Goal: Navigation & Orientation: Find specific page/section

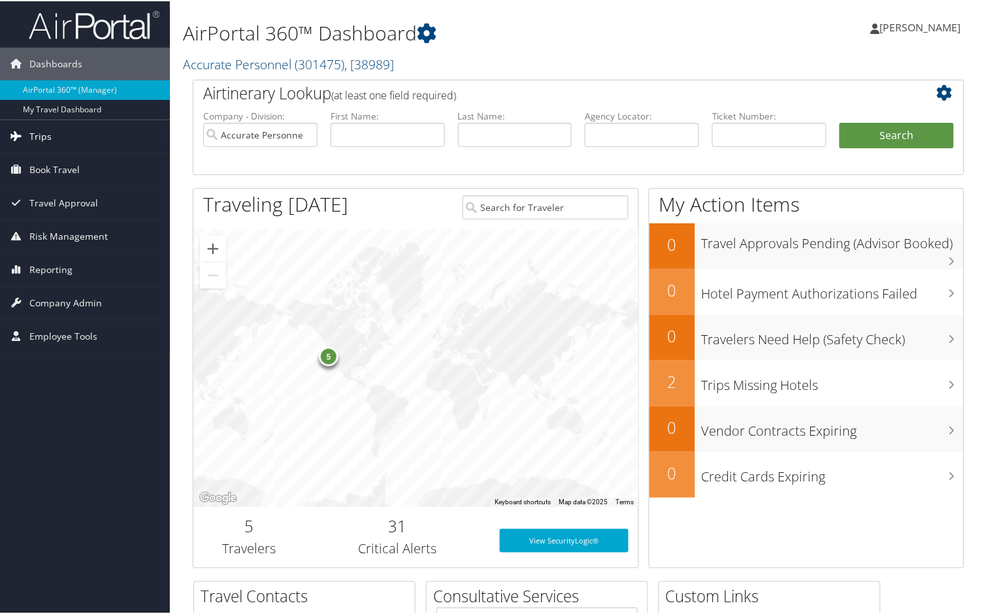
click at [41, 128] on span "Trips" at bounding box center [40, 135] width 22 height 33
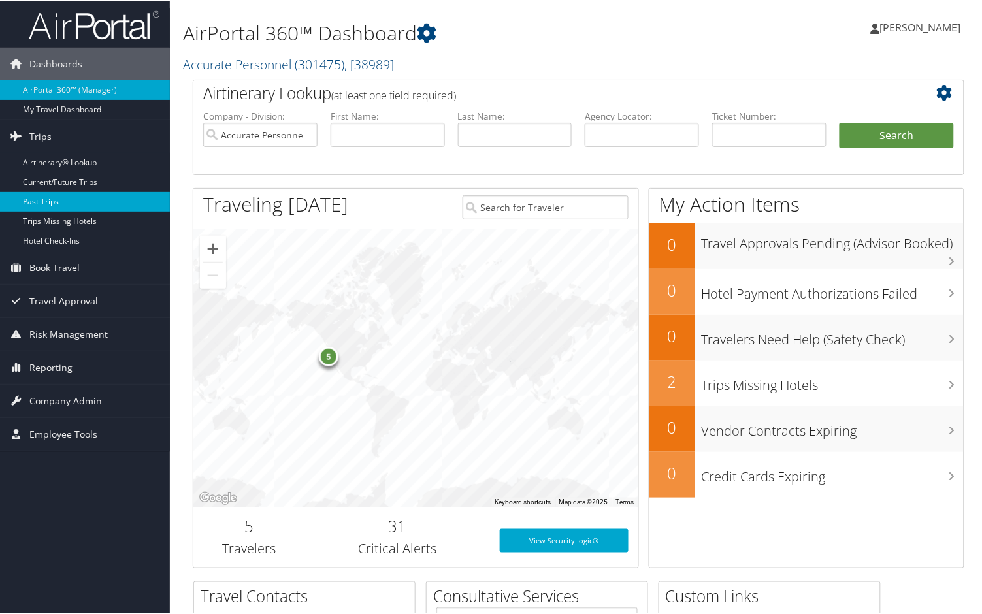
click at [36, 200] on link "Past Trips" at bounding box center [85, 201] width 170 height 20
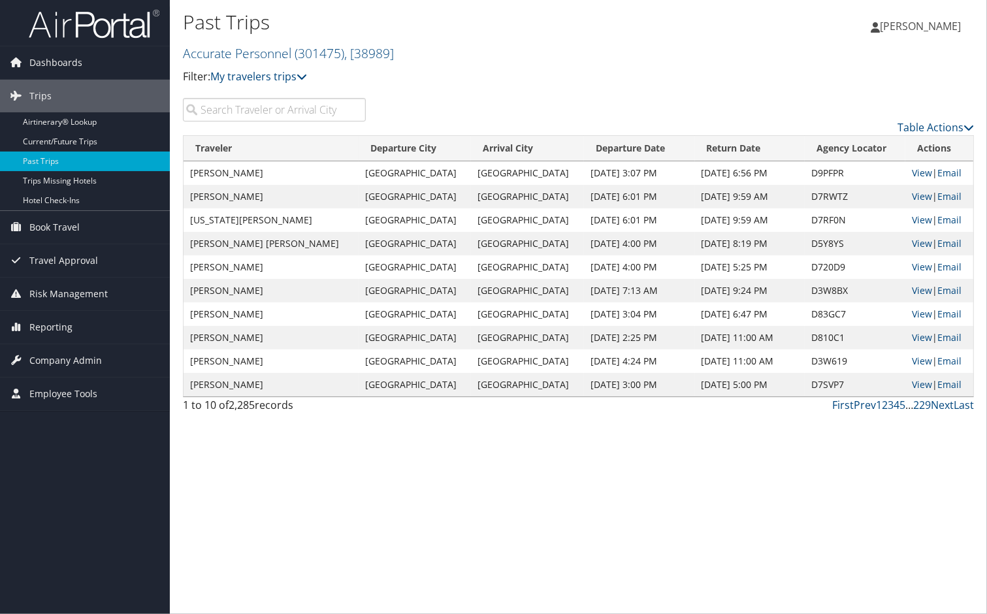
click at [896, 29] on span "[PERSON_NAME]" at bounding box center [920, 26] width 81 height 14
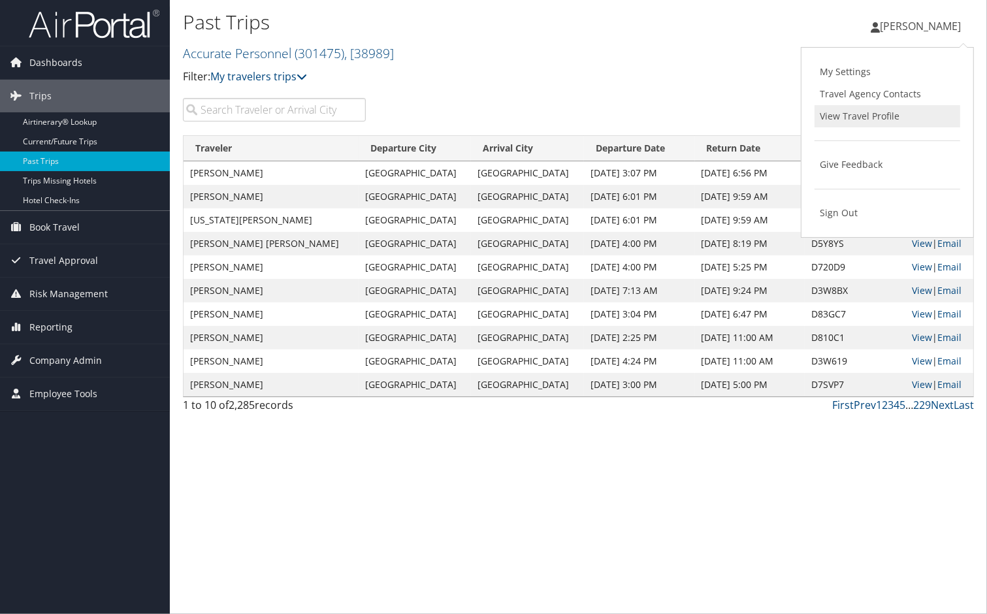
click at [856, 119] on link "View Travel Profile" at bounding box center [888, 116] width 146 height 22
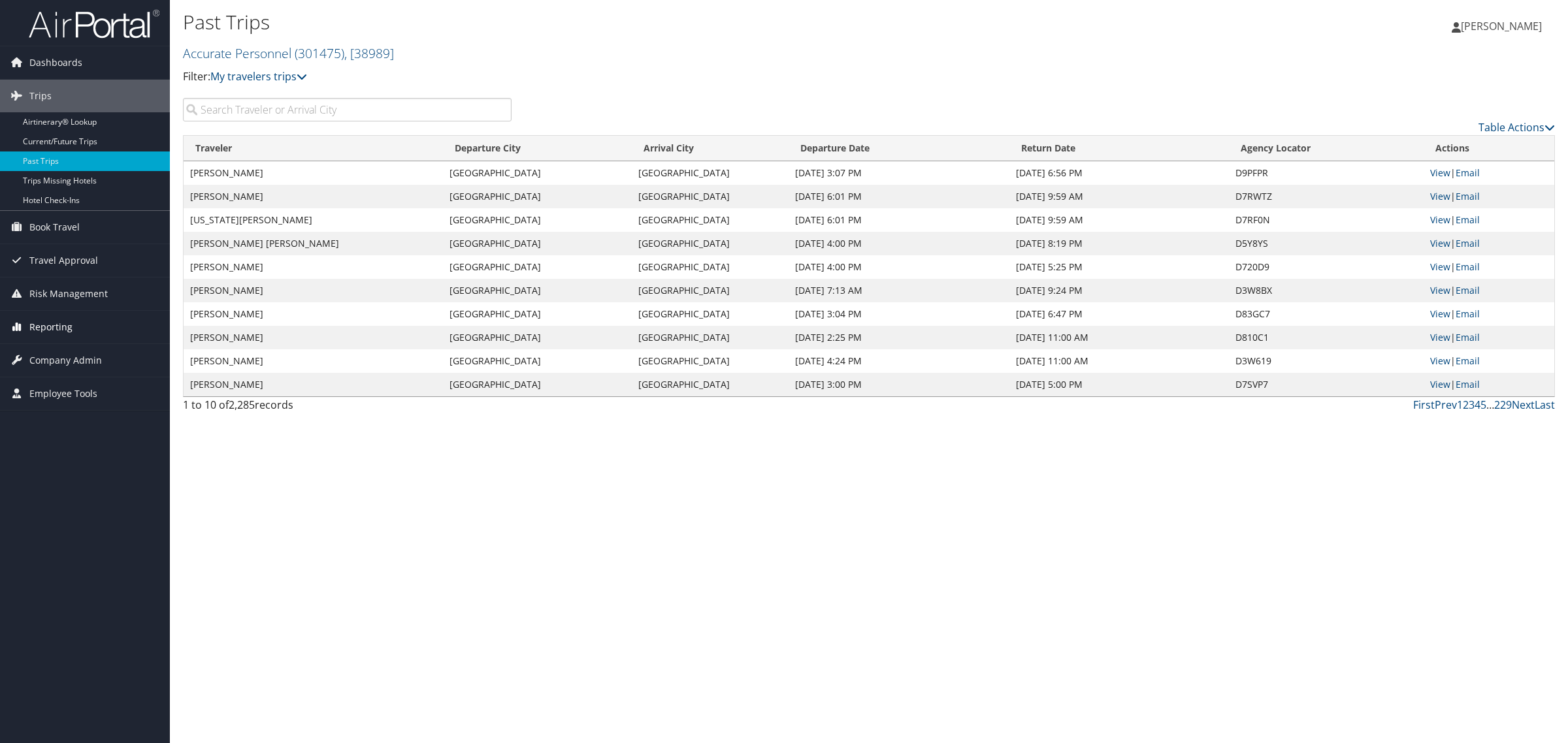
click at [54, 327] on span "Reporting" at bounding box center [50, 327] width 43 height 33
click at [52, 351] on link "Unused Tickets" at bounding box center [85, 354] width 170 height 20
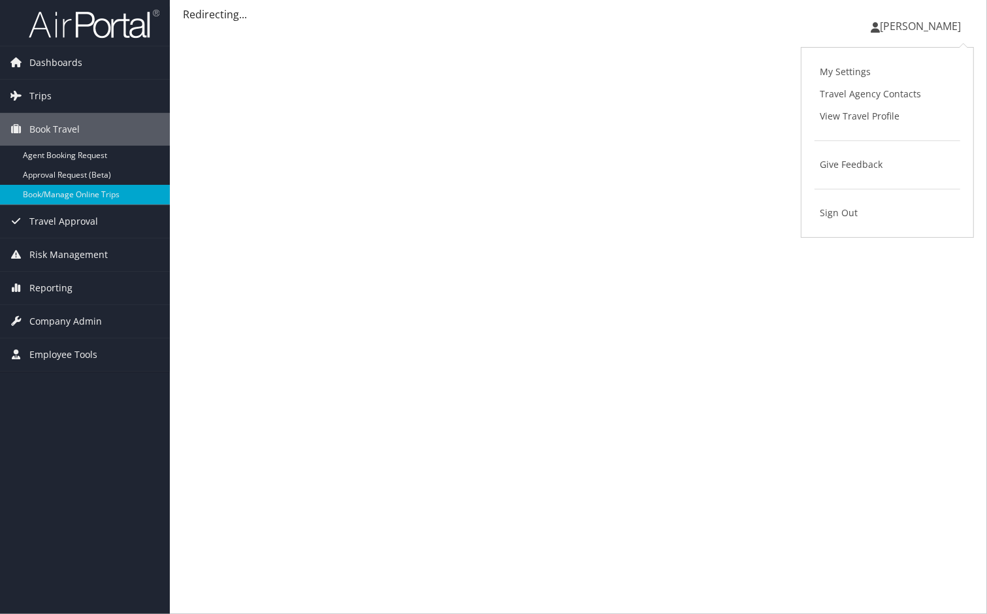
click at [446, 121] on div "Ali Morillo Marquez Ali Morillo Marquez My Settings Travel Agency Contacts View…" at bounding box center [578, 307] width 817 height 614
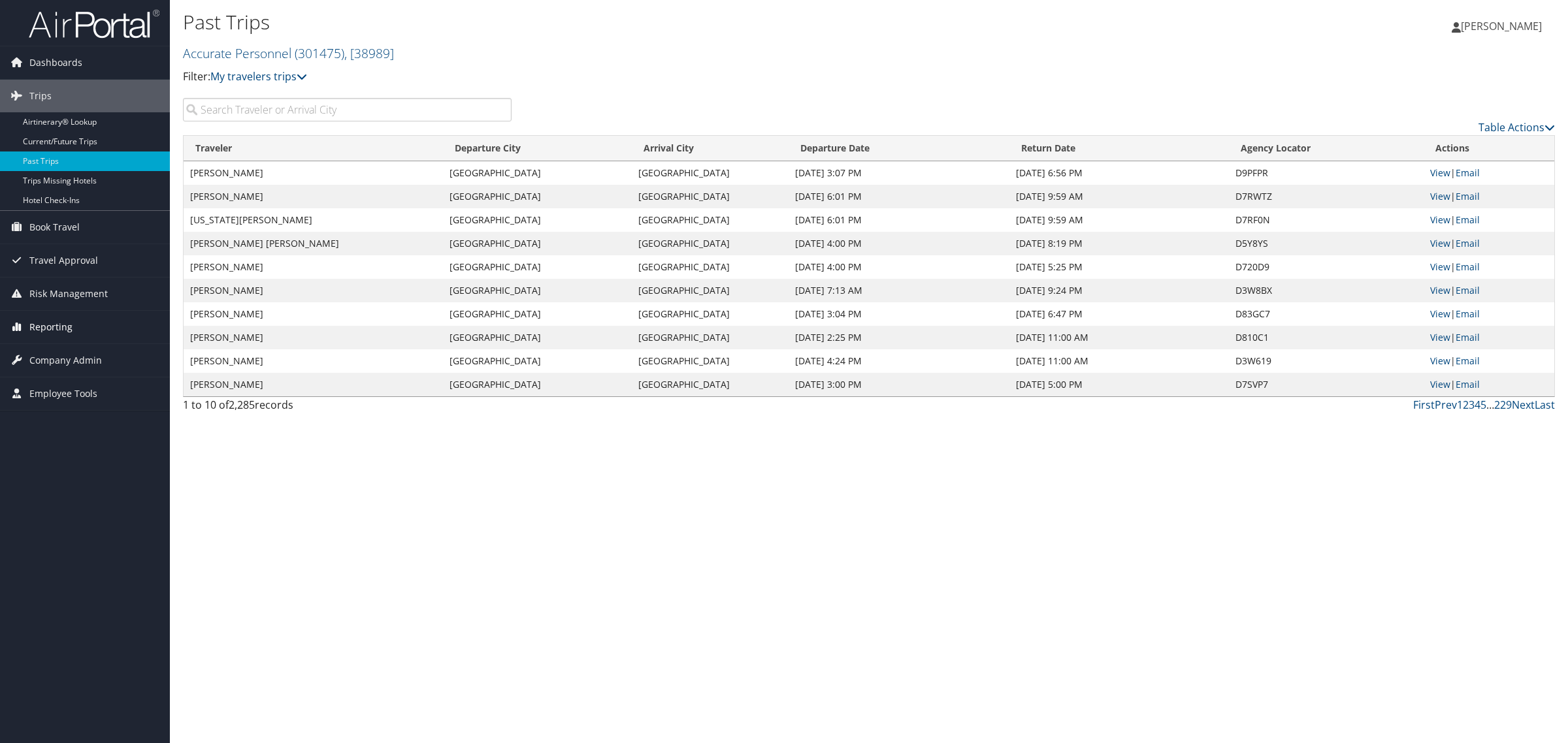
click at [56, 322] on span "Reporting" at bounding box center [50, 327] width 43 height 33
click at [63, 286] on span "Risk Management" at bounding box center [68, 294] width 78 height 33
click at [51, 263] on span "Travel Approval" at bounding box center [63, 260] width 69 height 33
click at [47, 227] on span "Book Travel" at bounding box center [54, 227] width 50 height 33
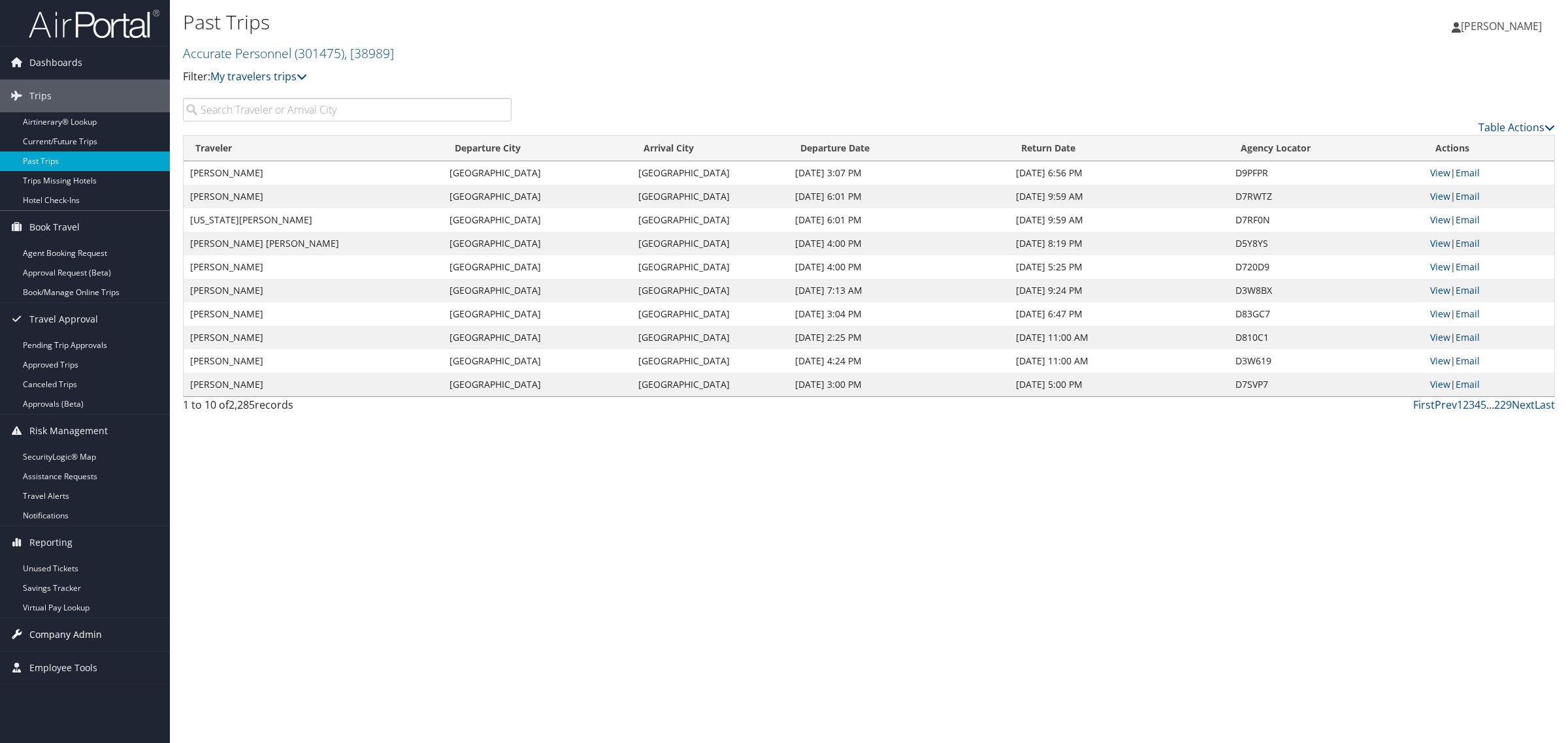
click at [51, 641] on span "Company Admin" at bounding box center [65, 635] width 73 height 33
click at [63, 645] on span "Company Admin" at bounding box center [65, 635] width 73 height 33
click at [59, 637] on span "Company Admin" at bounding box center [65, 635] width 73 height 33
